Goal: Information Seeking & Learning: Find specific fact

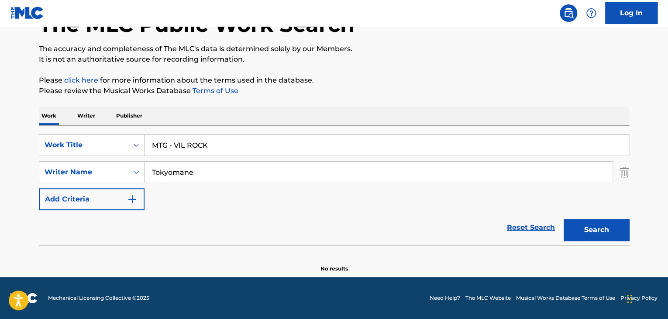
scroll to position [60, 0]
drag, startPoint x: 225, startPoint y: 173, endPoint x: 0, endPoint y: 165, distance: 225.4
click at [0, 165] on main "The MLC Public Work Search The accuracy and completeness of The MLC's data is d…" at bounding box center [334, 121] width 668 height 311
paste input "[MEDICAL_DATA][PERSON_NAME]"
click at [564, 219] on button "Search" at bounding box center [596, 230] width 65 height 22
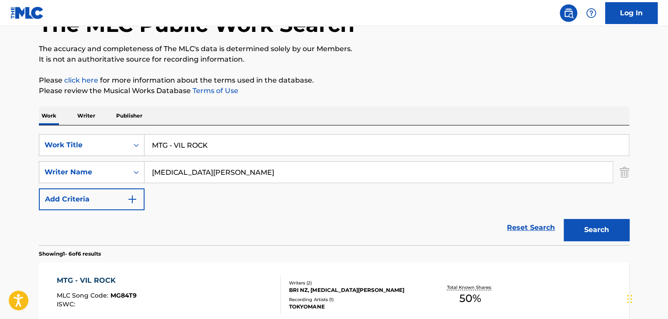
scroll to position [148, 0]
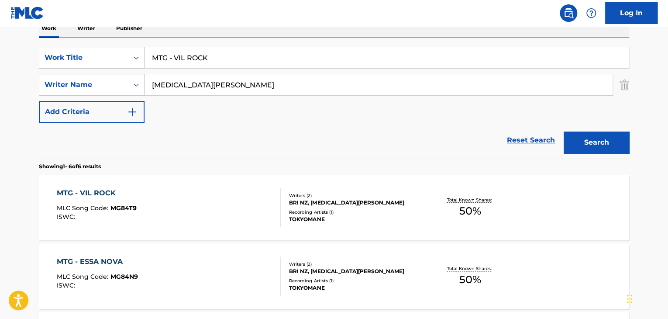
drag, startPoint x: 289, startPoint y: 88, endPoint x: 0, endPoint y: 88, distance: 289.4
click at [0, 88] on main "The MLC Public Work Search The accuracy and completeness of The MLC's data is d…" at bounding box center [334, 254] width 668 height 750
paste input "BRI NZ"
type input "BRI NZ"
click at [564, 131] on button "Search" at bounding box center [596, 142] width 65 height 22
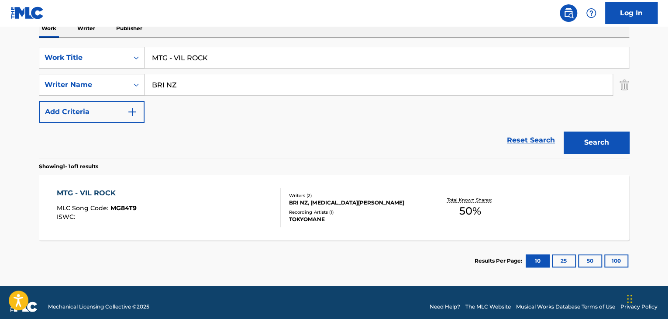
click at [65, 196] on div "MTG - VIL ROCK" at bounding box center [97, 193] width 80 height 10
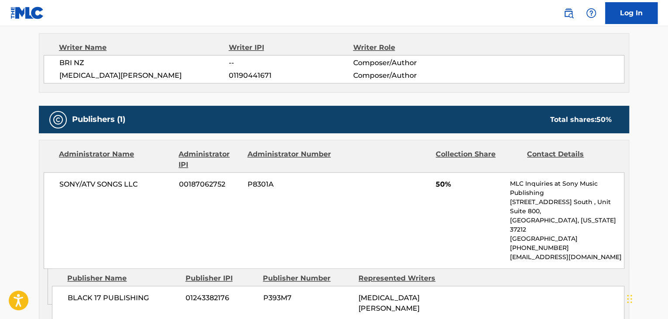
scroll to position [221, 0]
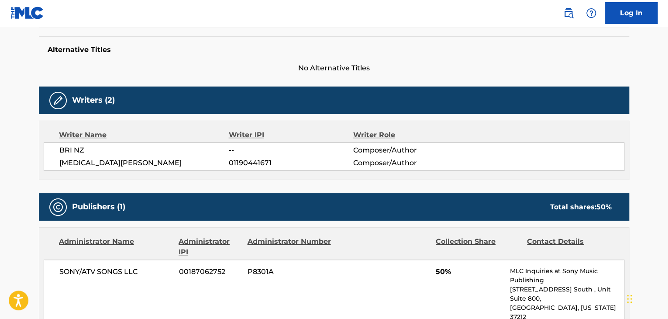
scroll to position [156, 0]
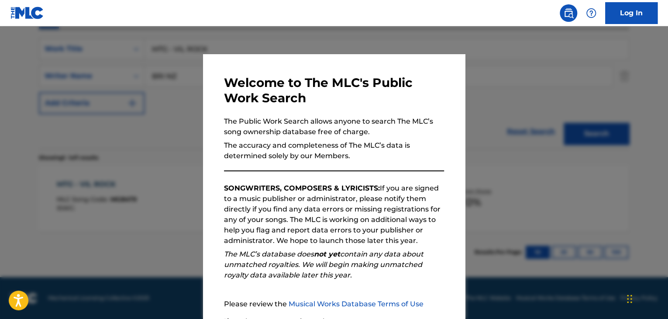
click at [120, 249] on div at bounding box center [334, 185] width 668 height 319
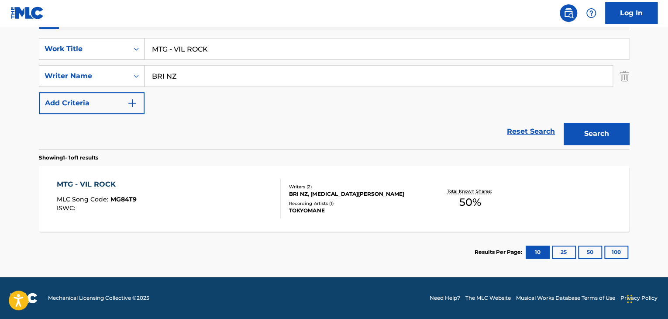
drag, startPoint x: 251, startPoint y: 46, endPoint x: 0, endPoint y: 50, distance: 251.5
click at [0, 50] on main "The MLC Public Work Search The accuracy and completeness of The MLC's data is d…" at bounding box center [334, 73] width 668 height 407
paste input "ATH Mafia"
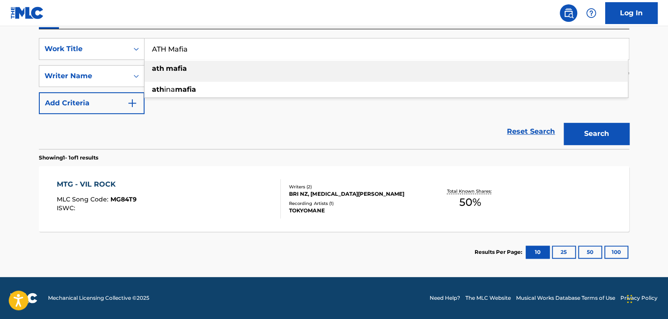
type input "ATH Mafia"
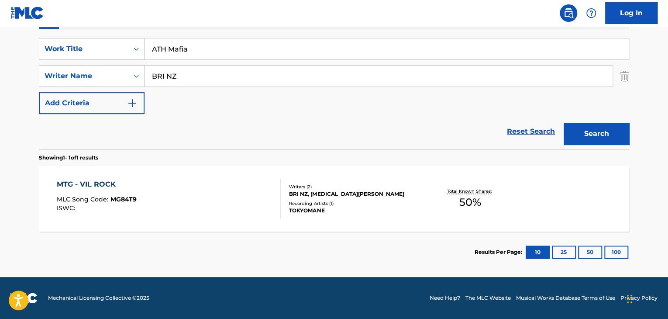
click at [137, 142] on div "Reset Search Search" at bounding box center [334, 131] width 590 height 35
drag, startPoint x: 210, startPoint y: 73, endPoint x: 55, endPoint y: 65, distance: 154.3
click at [55, 65] on div "SearchWithCriteria835a1c4b-62b4-431b-9955-3efcf95e2ccb Writer Name BRI NZ" at bounding box center [334, 76] width 590 height 22
paste input "illy Sio"
click at [590, 134] on button "Search" at bounding box center [596, 134] width 65 height 22
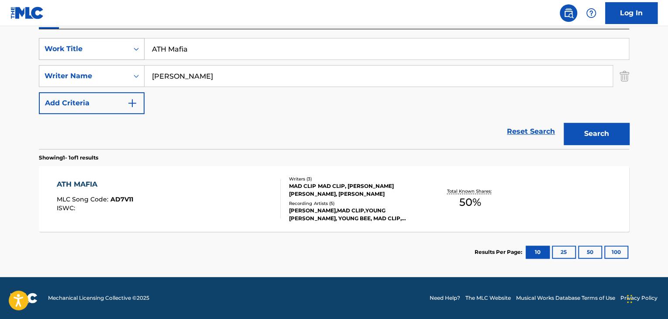
drag, startPoint x: 209, startPoint y: 74, endPoint x: 56, endPoint y: 55, distance: 154.4
click at [56, 55] on div "SearchWithCriteria67634344-ee76-458d-88c8-f8bd68f32542 Work Title ATH Mafia Sea…" at bounding box center [334, 76] width 590 height 76
paste input "[PERSON_NAME]"
click at [607, 136] on button "Search" at bounding box center [596, 134] width 65 height 22
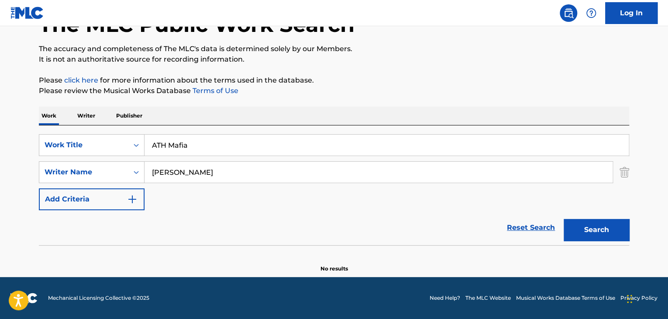
scroll to position [60, 0]
drag, startPoint x: 208, startPoint y: 172, endPoint x: 349, endPoint y: 191, distance: 142.7
click at [347, 191] on div "SearchWithCriteria67634344-ee76-458d-88c8-f8bd68f32542 Work Title ATH Mafia Sea…" at bounding box center [334, 172] width 590 height 76
click at [599, 231] on button "Search" at bounding box center [596, 230] width 65 height 22
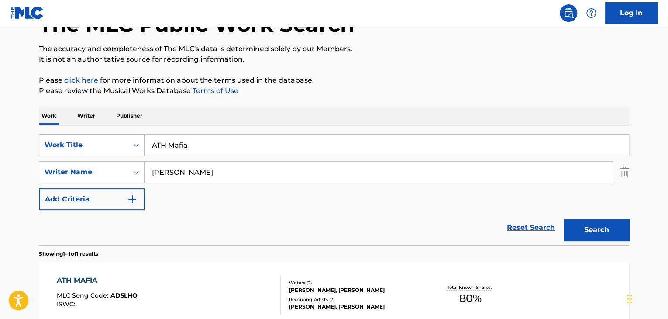
drag, startPoint x: 226, startPoint y: 176, endPoint x: 93, endPoint y: 152, distance: 135.7
click at [93, 152] on div "SearchWithCriteria67634344-ee76-458d-88c8-f8bd68f32542 Work Title ATH Mafia Sea…" at bounding box center [334, 172] width 590 height 76
click at [564, 219] on button "Search" at bounding box center [596, 230] width 65 height 22
drag, startPoint x: 221, startPoint y: 170, endPoint x: 93, endPoint y: 170, distance: 127.5
click at [93, 170] on div "SearchWithCriteria835a1c4b-62b4-431b-9955-3efcf95e2ccb Writer Name [PERSON_NAME]" at bounding box center [334, 172] width 590 height 22
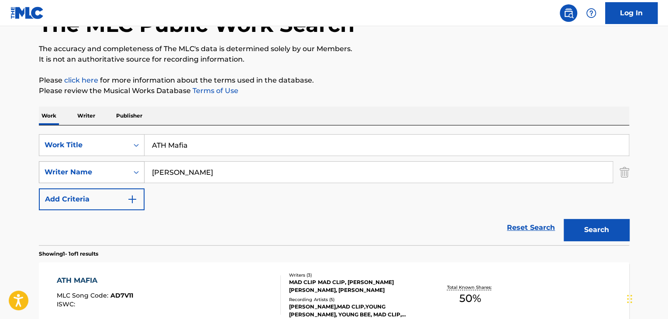
paste input "[PERSON_NAME]"
drag, startPoint x: 209, startPoint y: 171, endPoint x: 582, endPoint y: 224, distance: 377.5
click at [506, 193] on div "SearchWithCriteria67634344-ee76-458d-88c8-f8bd68f32542 Work Title ATH Mafia Sea…" at bounding box center [334, 172] width 590 height 76
click at [608, 231] on button "Search" at bounding box center [596, 230] width 65 height 22
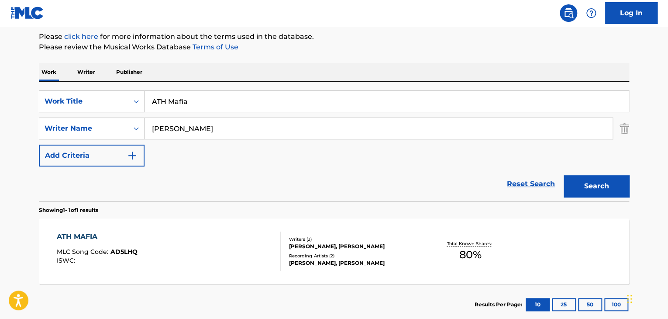
drag, startPoint x: 84, startPoint y: 110, endPoint x: 24, endPoint y: 110, distance: 60.2
click at [24, 110] on main "The MLC Public Work Search The accuracy and completeness of The MLC's data is d…" at bounding box center [334, 125] width 668 height 407
paste input "TH Mafia"
click at [590, 182] on button "Search" at bounding box center [596, 186] width 65 height 22
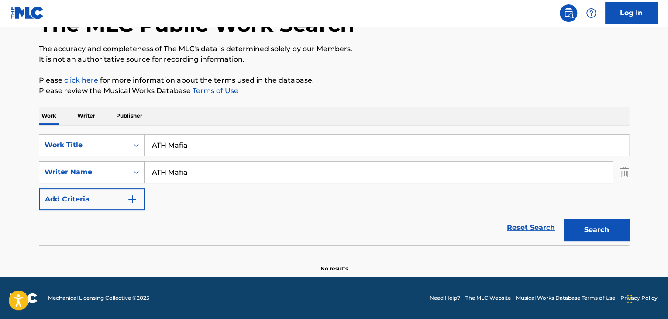
drag, startPoint x: 212, startPoint y: 176, endPoint x: 84, endPoint y: 163, distance: 128.5
click at [84, 163] on div "SearchWithCriteria835a1c4b-62b4-431b-9955-3efcf95e2ccb Writer Name ATH Mafia" at bounding box center [334, 172] width 590 height 22
type input "[PERSON_NAME]"
click at [564, 219] on button "Search" at bounding box center [596, 230] width 65 height 22
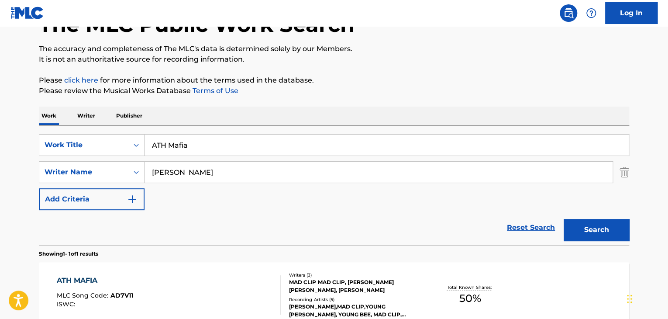
scroll to position [156, 0]
